Goal: Task Accomplishment & Management: Complete application form

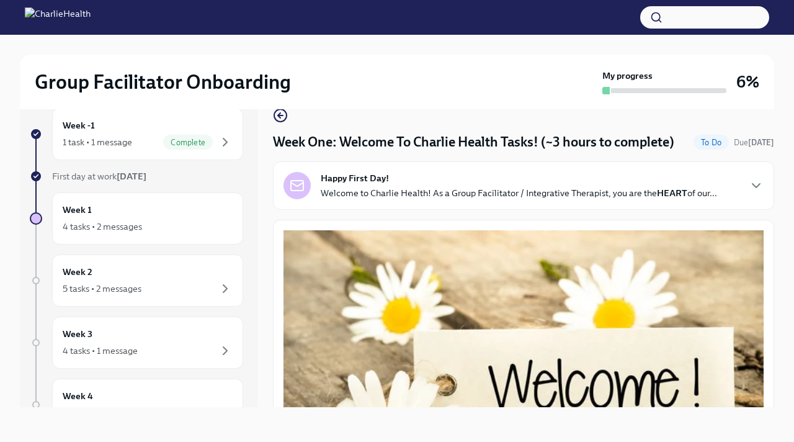
click at [383, 194] on p "Welcome to Charlie Health! As a Group Facilitator / Integrative Therapist, you …" at bounding box center [519, 193] width 396 height 12
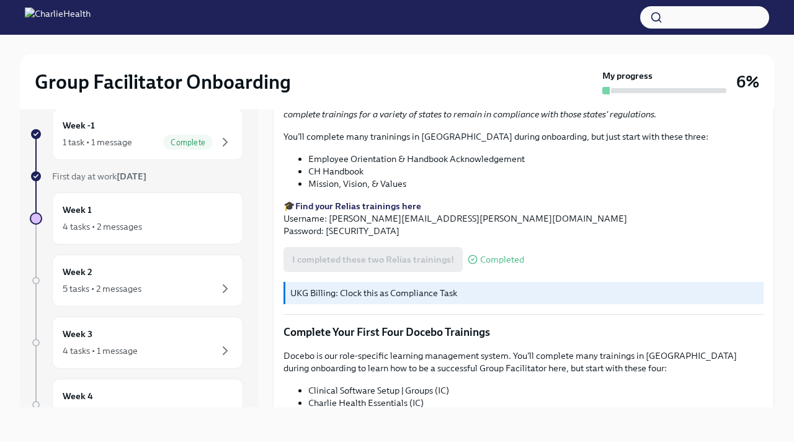
scroll to position [2140, 0]
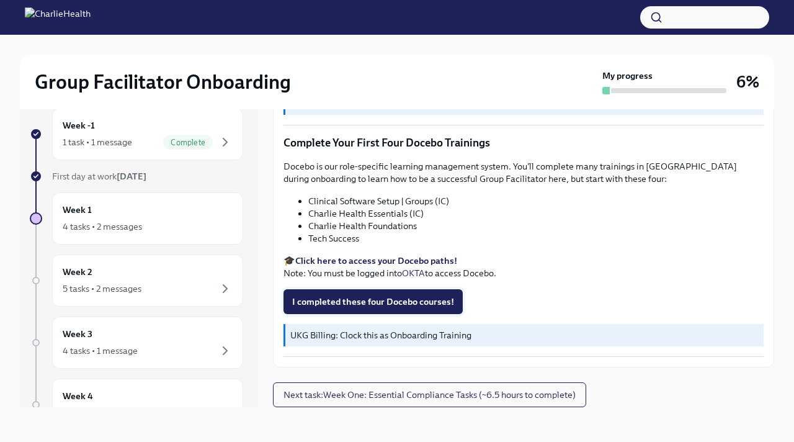
click at [368, 297] on span "I completed these four Docebo courses!" at bounding box center [373, 301] width 162 height 12
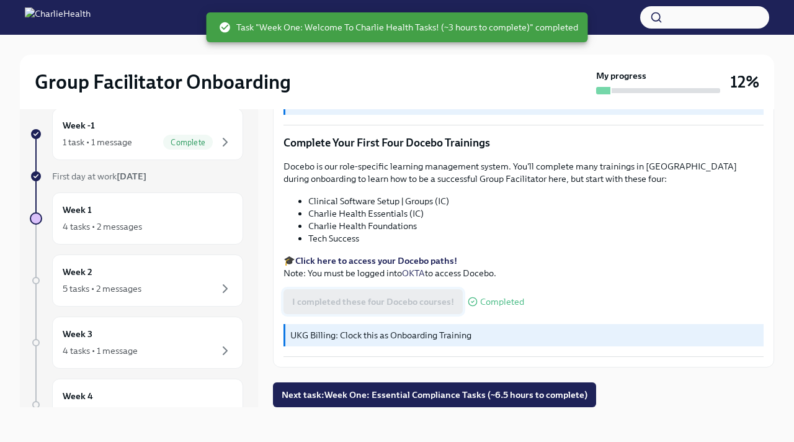
scroll to position [2159, 0]
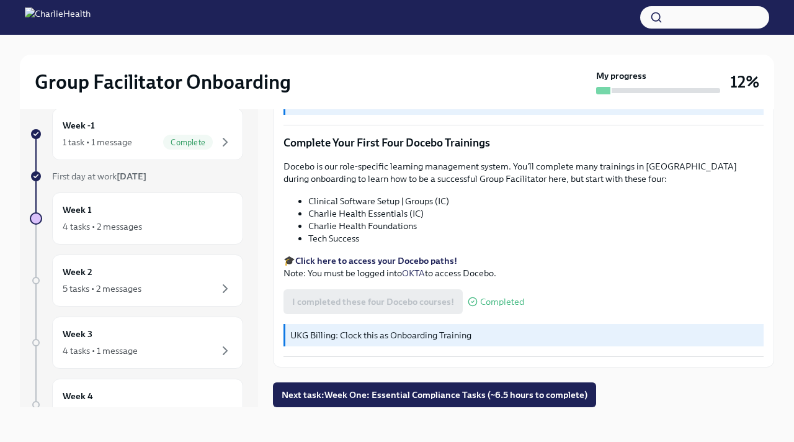
click at [37, 134] on icon at bounding box center [36, 134] width 6 height 6
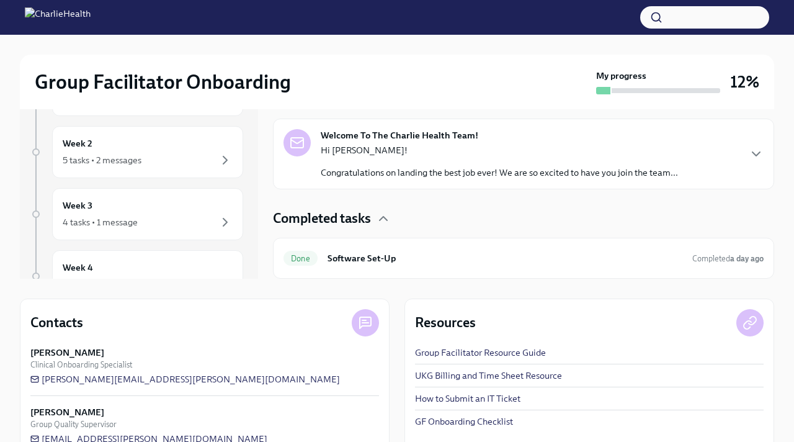
scroll to position [178, 0]
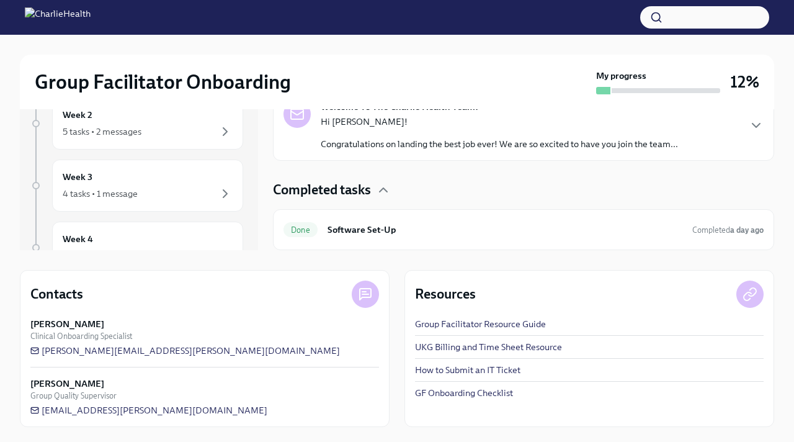
click at [471, 394] on link "GF Onboarding Checklist" at bounding box center [464, 392] width 98 height 12
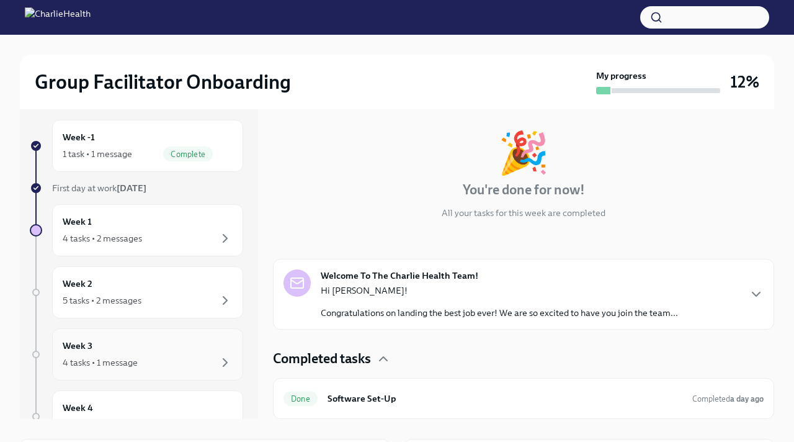
scroll to position [0, 0]
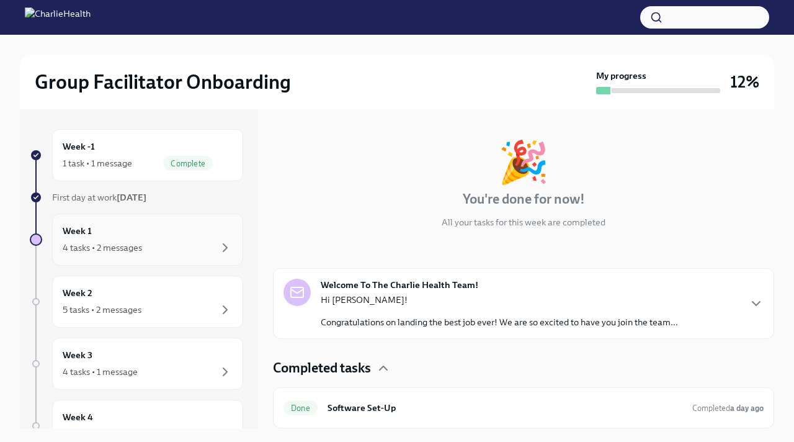
click at [135, 238] on div "Week 1 4 tasks • 2 messages" at bounding box center [148, 239] width 170 height 31
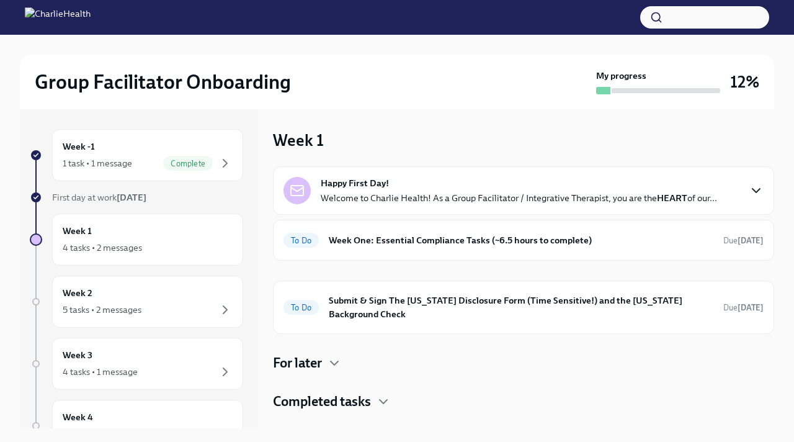
click at [754, 190] on icon "button" at bounding box center [755, 191] width 7 height 4
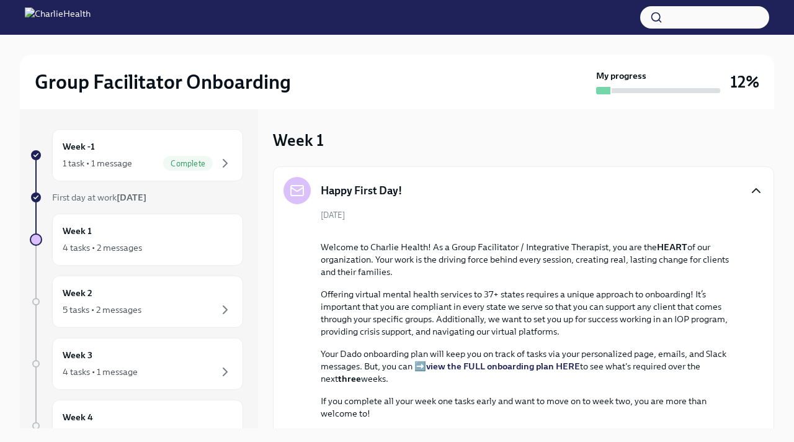
click at [753, 192] on icon "button" at bounding box center [755, 191] width 7 height 4
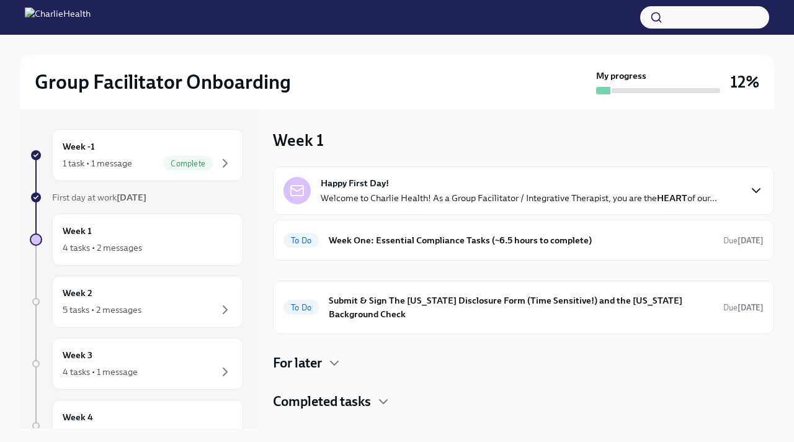
click at [756, 190] on icon "button" at bounding box center [756, 190] width 15 height 15
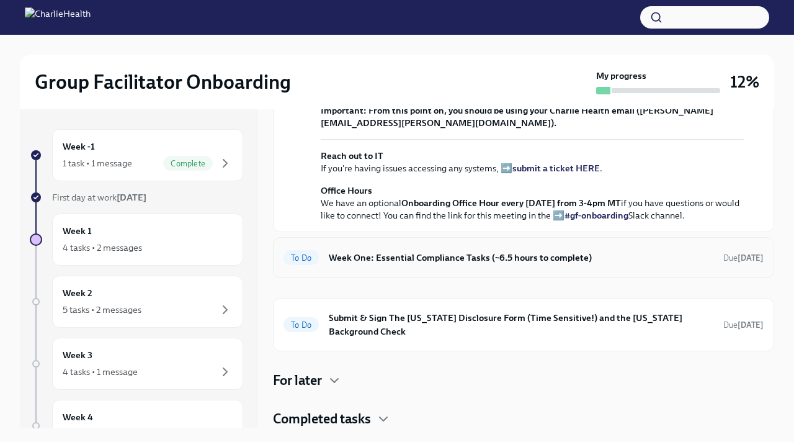
scroll to position [503, 0]
click at [529, 258] on h6 "Week One: Essential Compliance Tasks (~6.5 hours to complete)" at bounding box center [521, 258] width 385 height 14
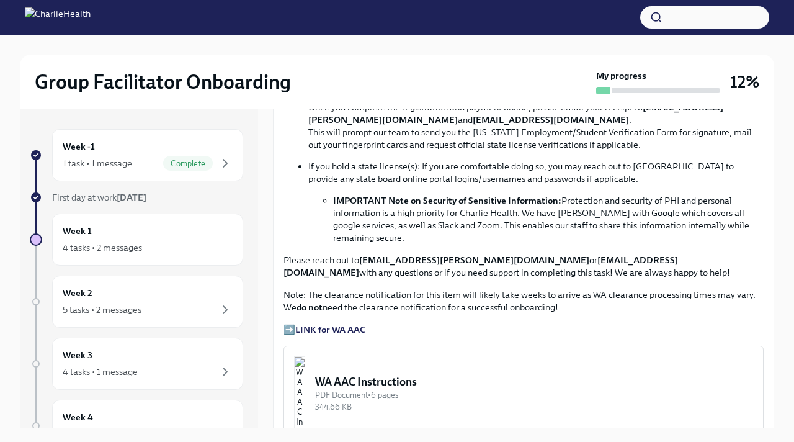
scroll to position [751, 0]
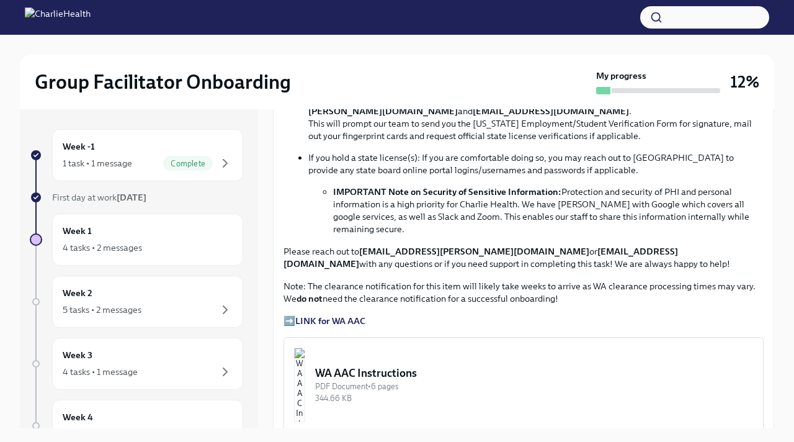
click at [305, 370] on img "button" at bounding box center [299, 384] width 11 height 74
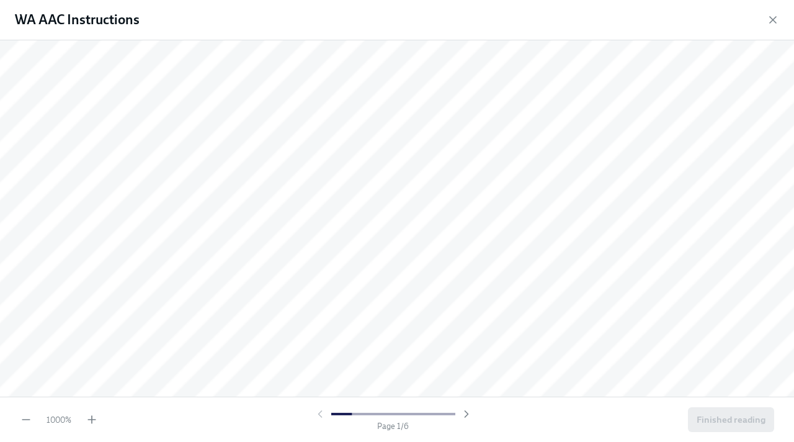
scroll to position [1448, 0]
click at [24, 421] on icon "button" at bounding box center [26, 419] width 12 height 12
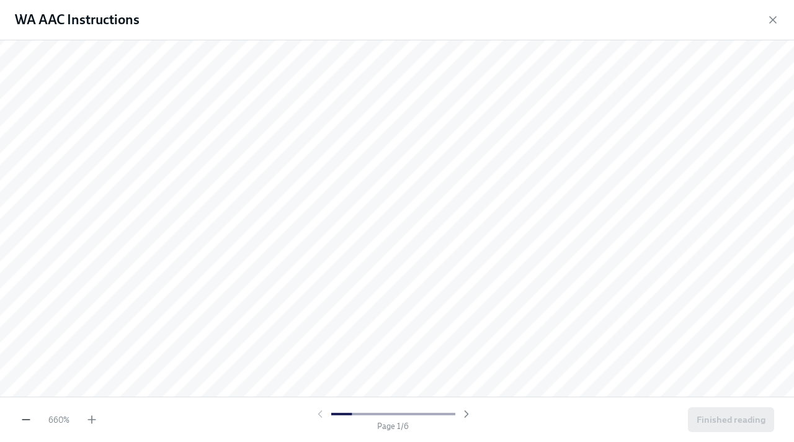
click at [24, 421] on icon "button" at bounding box center [26, 419] width 12 height 12
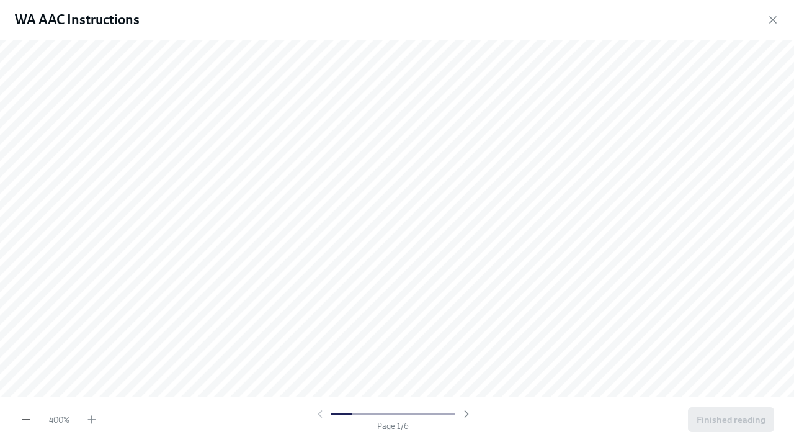
click at [24, 421] on icon "button" at bounding box center [26, 419] width 12 height 12
click at [27, 419] on icon "button" at bounding box center [25, 419] width 7 height 0
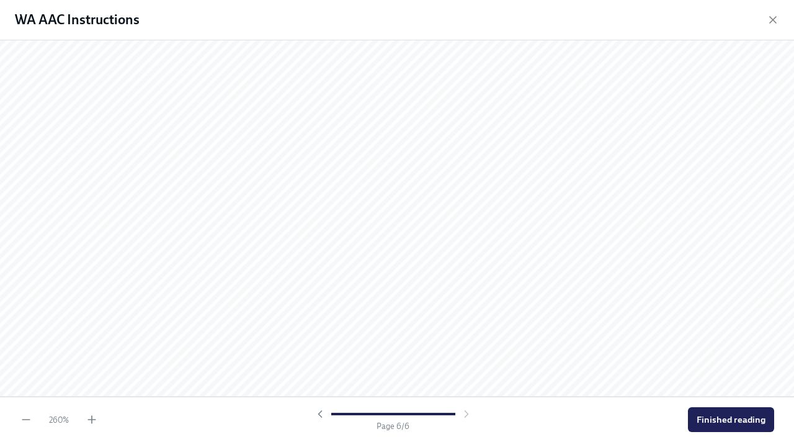
scroll to position [7396, 3]
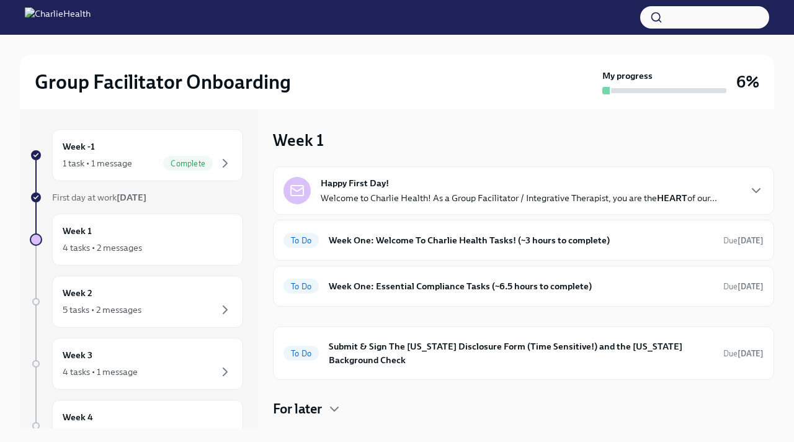
click at [85, 19] on img at bounding box center [58, 17] width 66 height 20
click at [58, 83] on h2 "Group Facilitator Onboarding" at bounding box center [163, 81] width 256 height 25
click at [35, 12] on img at bounding box center [58, 17] width 66 height 20
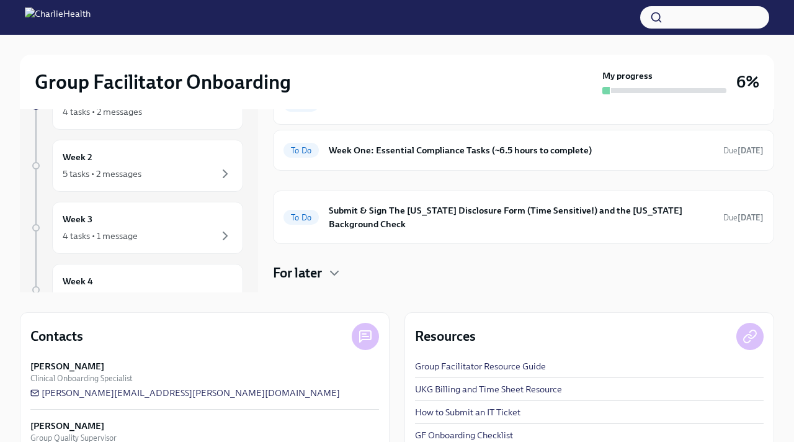
scroll to position [178, 0]
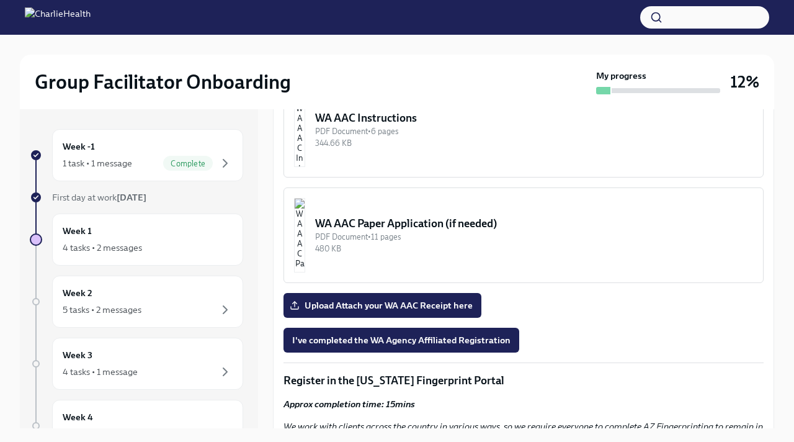
scroll to position [1007, 0]
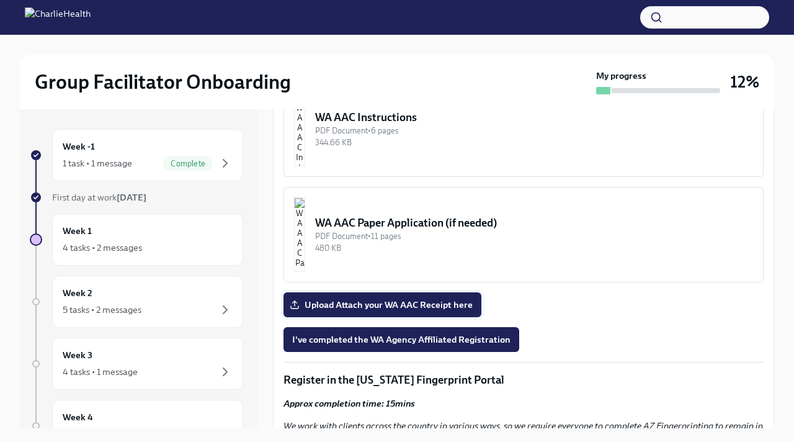
click at [401, 298] on span "Upload Attach your WA AAC Receipt here" at bounding box center [382, 304] width 180 height 12
click at [0, 0] on input "Upload Attach your WA AAC Receipt here" at bounding box center [0, 0] width 0 height 0
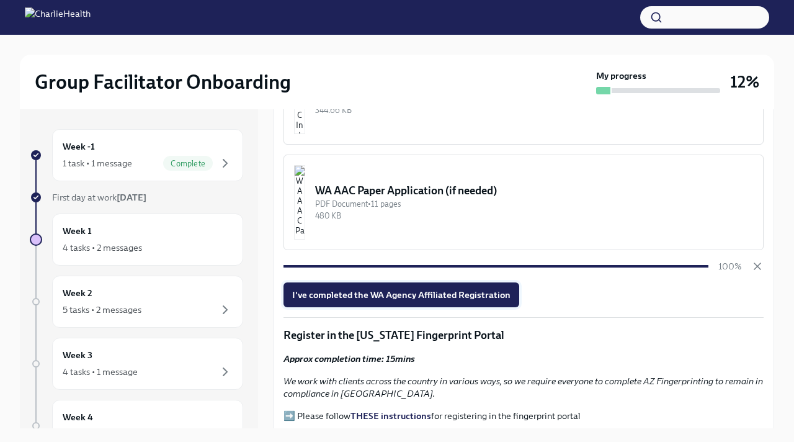
scroll to position [1040, 0]
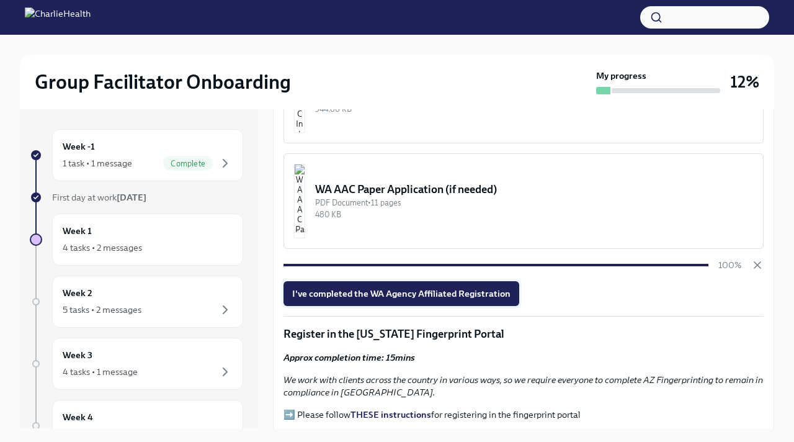
click at [429, 287] on span "I've completed the WA Agency Affiliated Registration" at bounding box center [401, 293] width 218 height 12
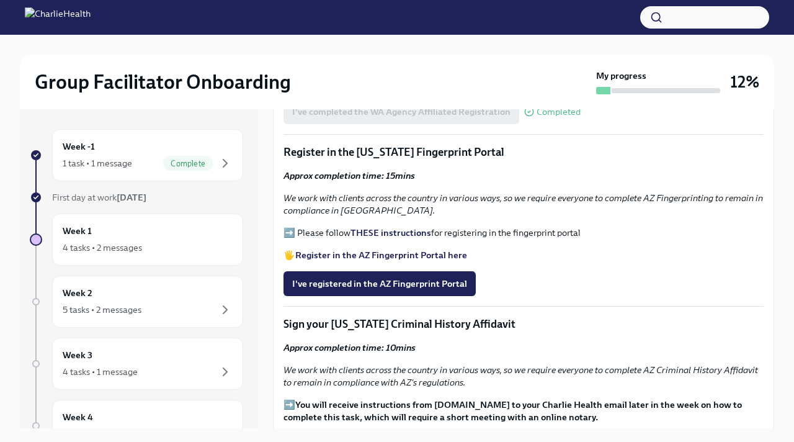
scroll to position [1239, 0]
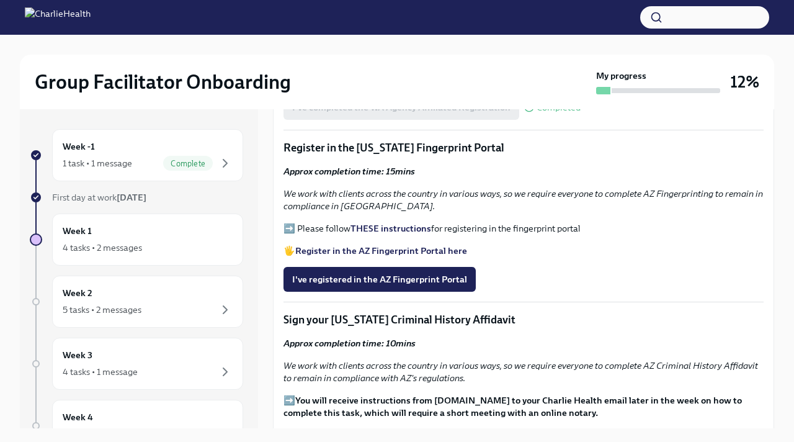
click at [372, 245] on strong "Register in the AZ Fingerprint Portal here" at bounding box center [381, 250] width 172 height 11
click at [372, 223] on strong "THESE instructions" at bounding box center [390, 228] width 81 height 11
click at [362, 273] on span "I've registered in the AZ Fingerprint Portal" at bounding box center [379, 279] width 175 height 12
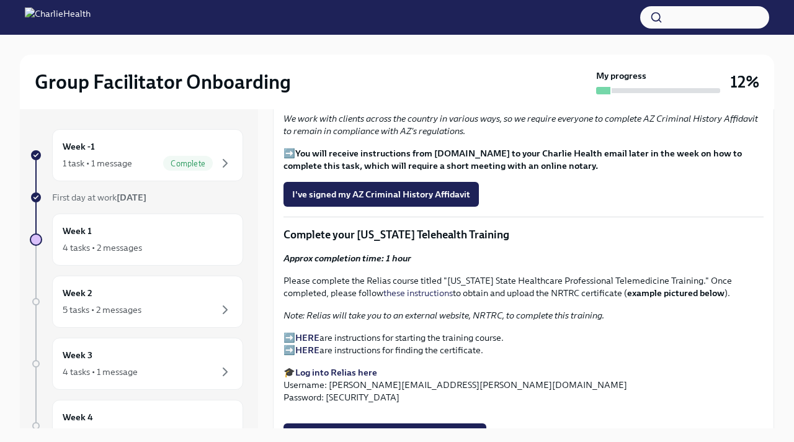
scroll to position [1487, 0]
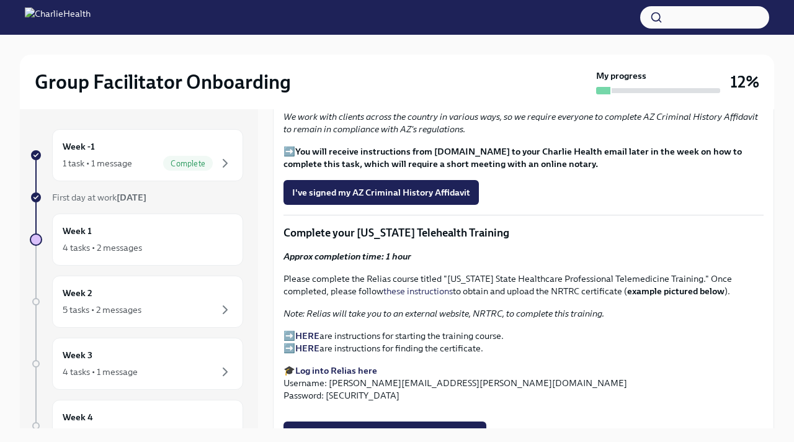
click at [307, 330] on strong "HERE" at bounding box center [307, 335] width 24 height 11
